Goal: Navigation & Orientation: Find specific page/section

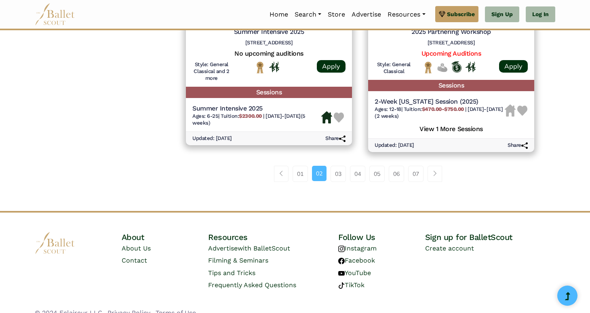
scroll to position [1201, 0]
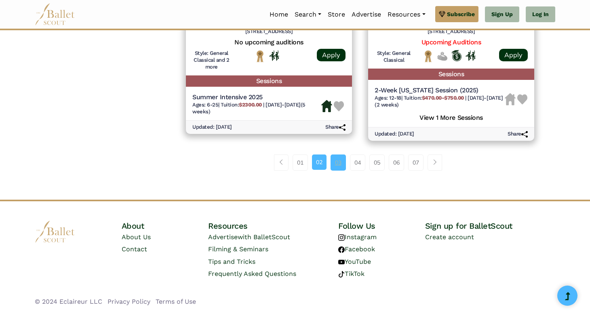
click at [339, 161] on link "03" at bounding box center [337, 163] width 15 height 16
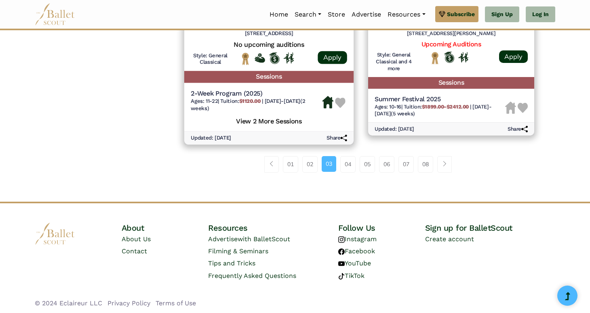
scroll to position [1165, 0]
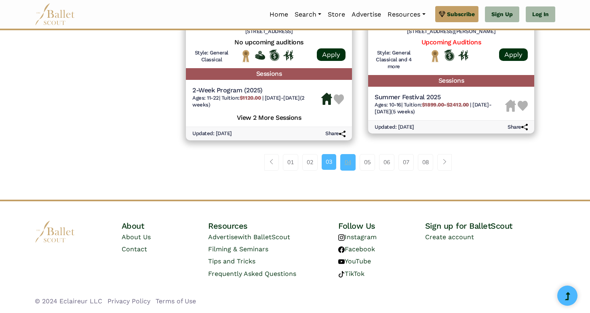
click at [345, 158] on link "04" at bounding box center [347, 162] width 15 height 16
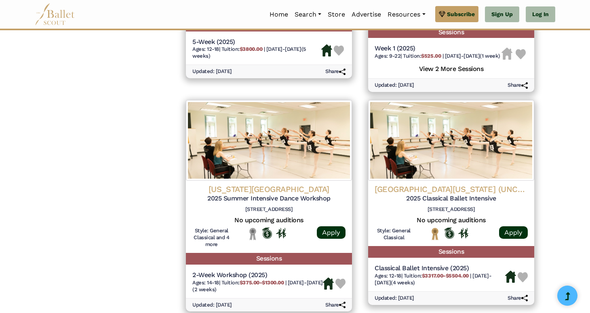
scroll to position [987, 0]
